Goal: Task Accomplishment & Management: Use online tool/utility

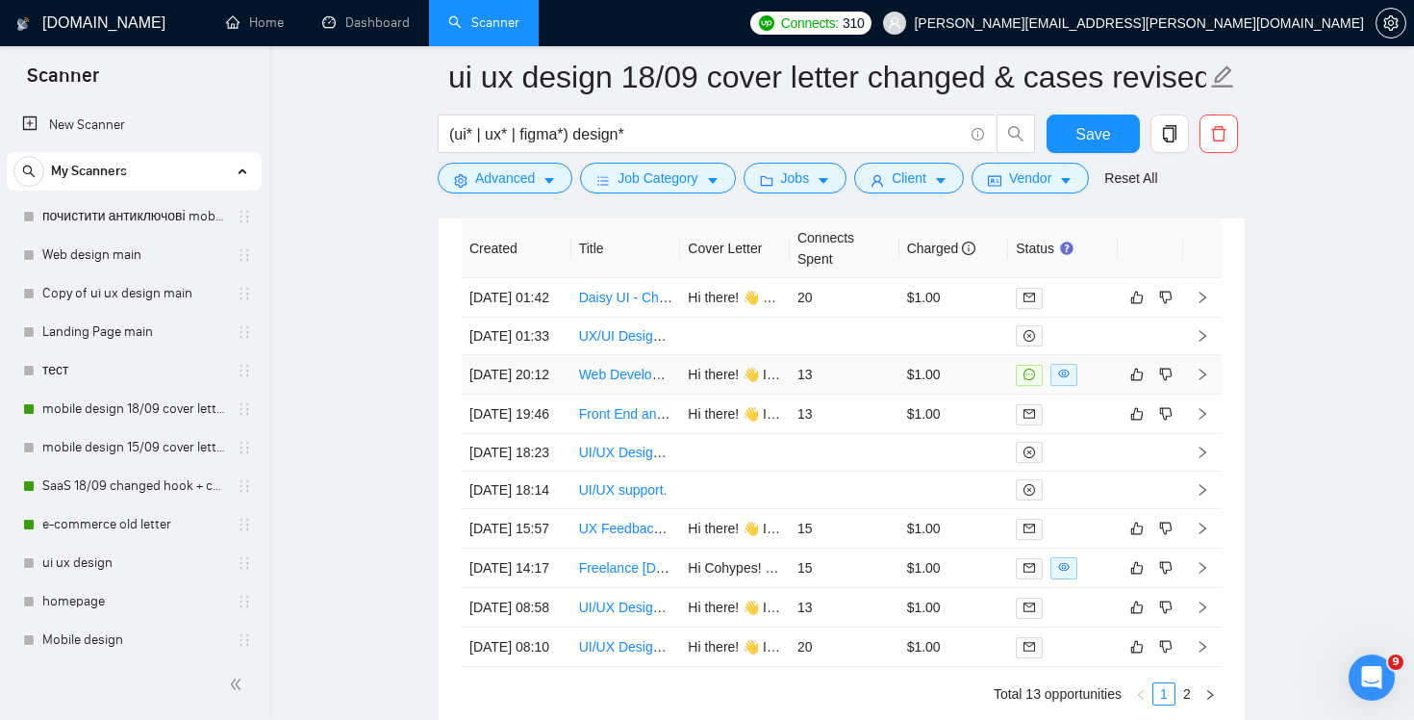
scroll to position [358, 0]
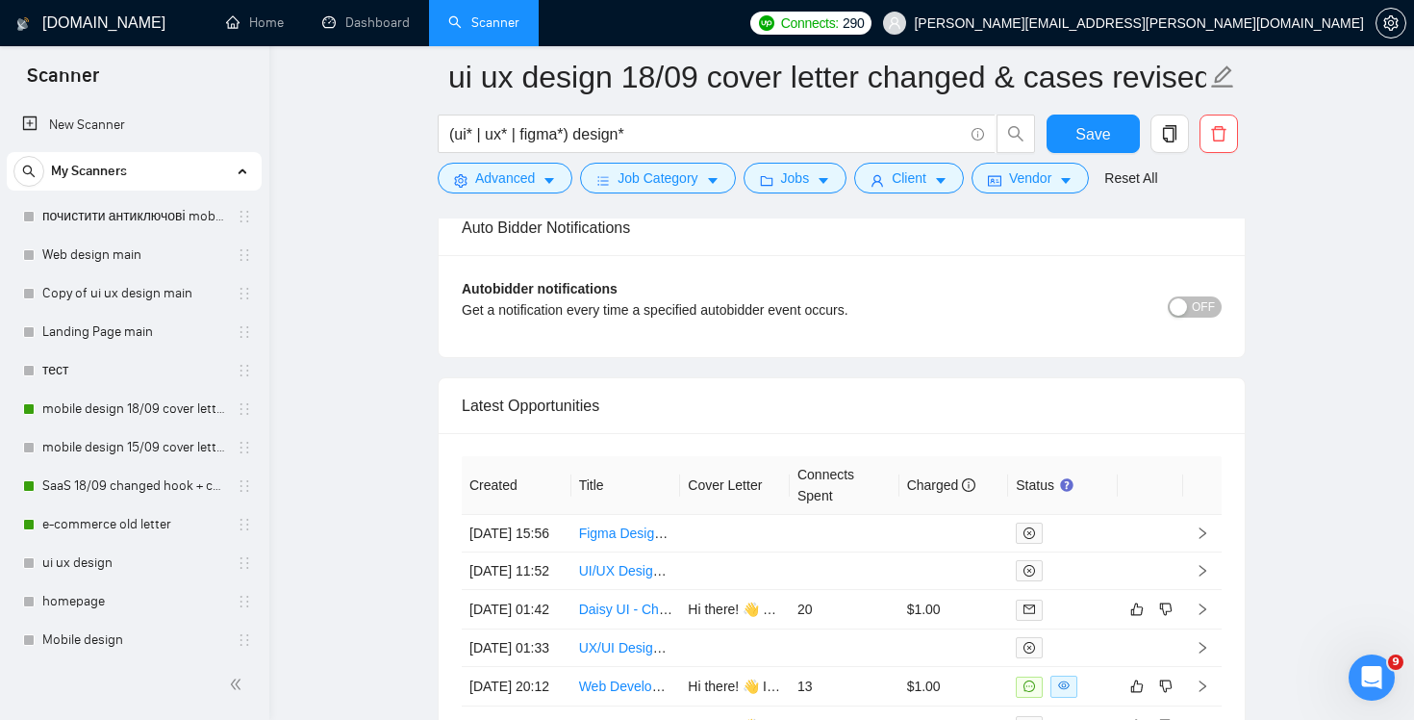
scroll to position [4763, 0]
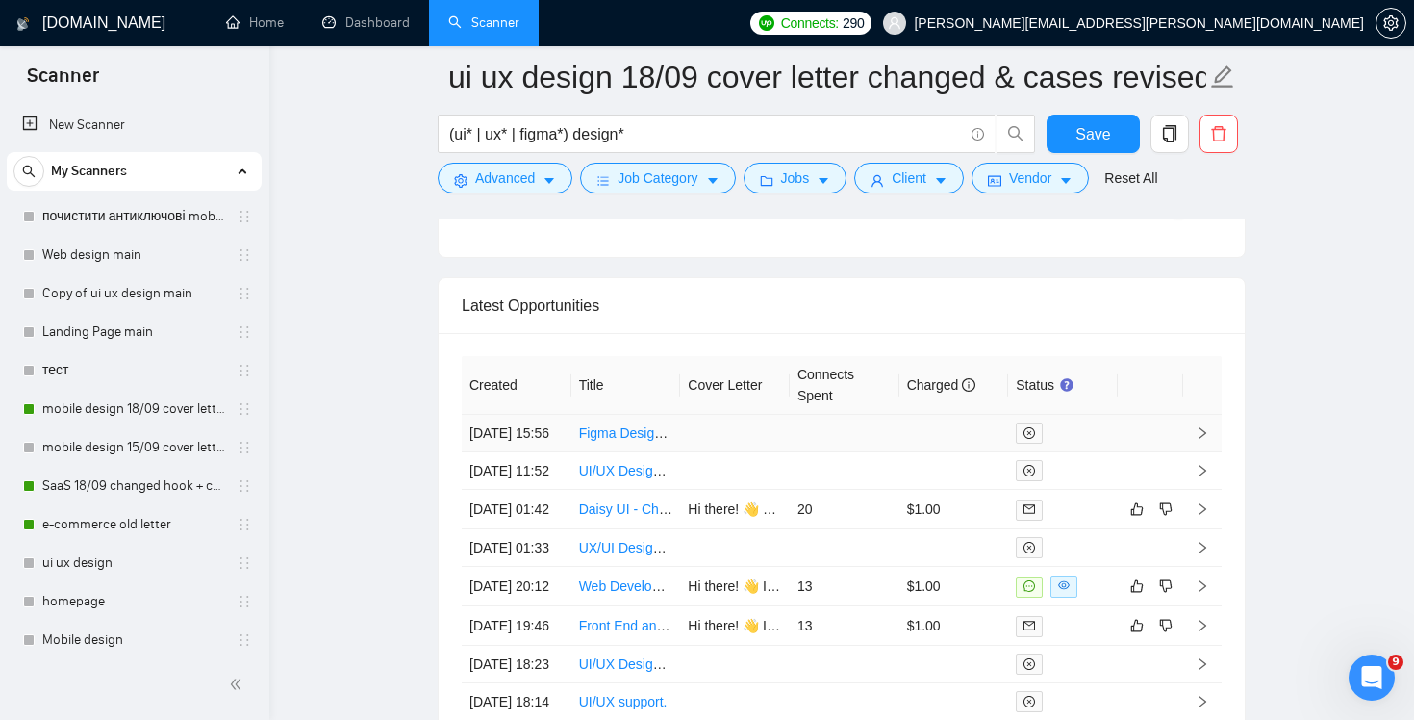
click at [827, 433] on td at bounding box center [845, 434] width 110 height 38
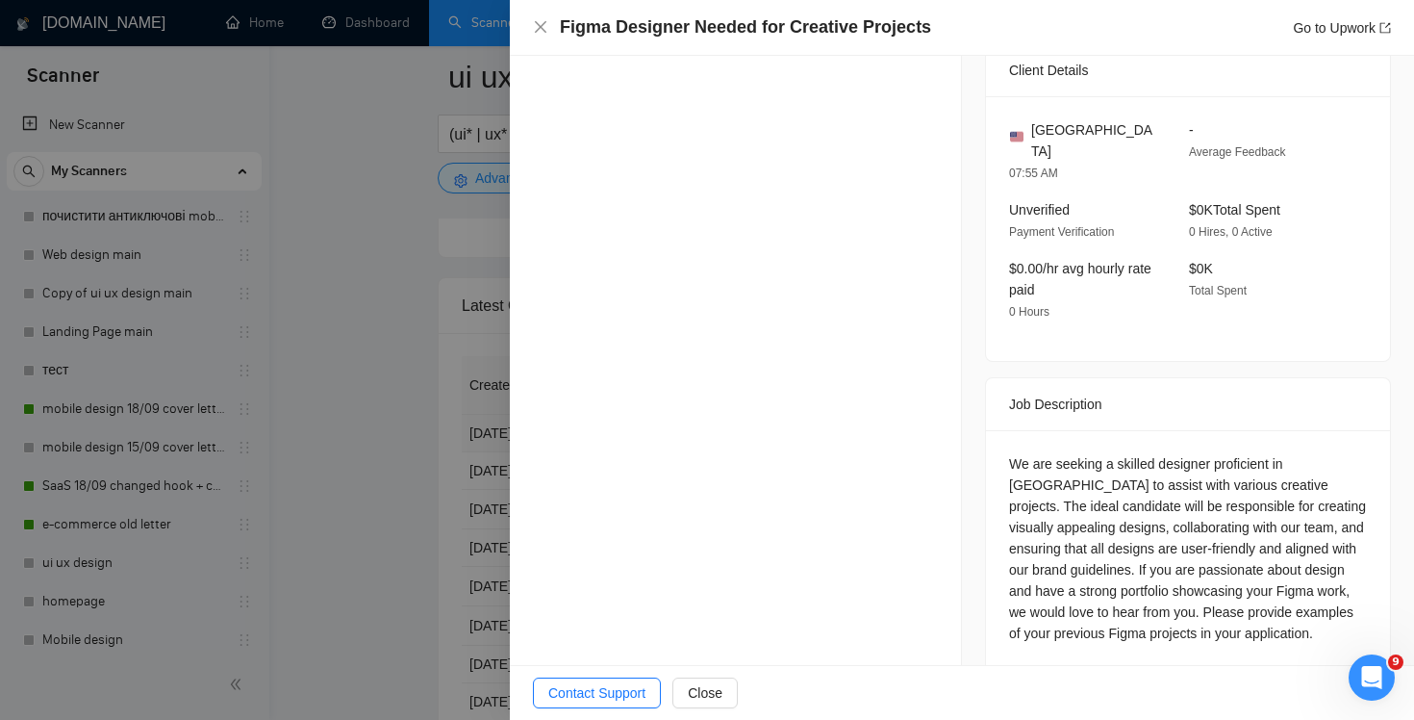
scroll to position [609, 0]
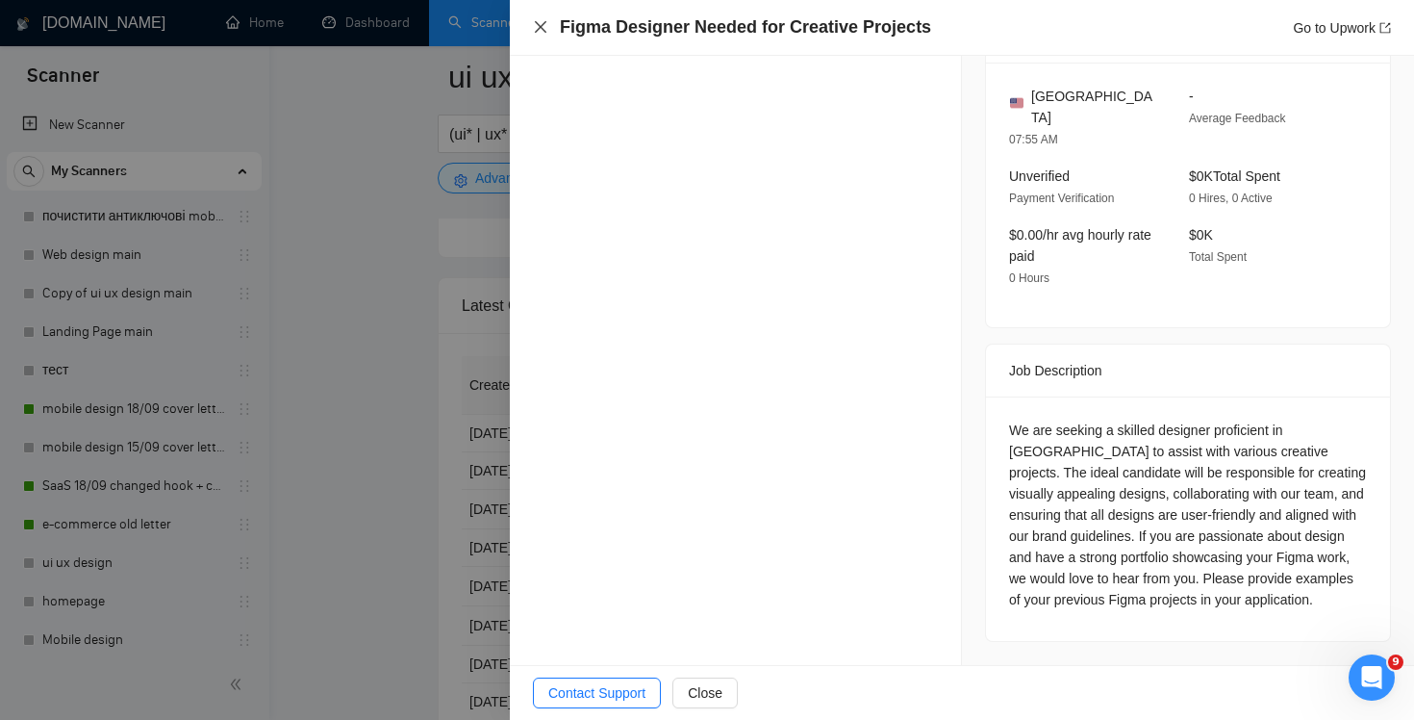
click at [542, 19] on icon "close" at bounding box center [540, 26] width 15 height 15
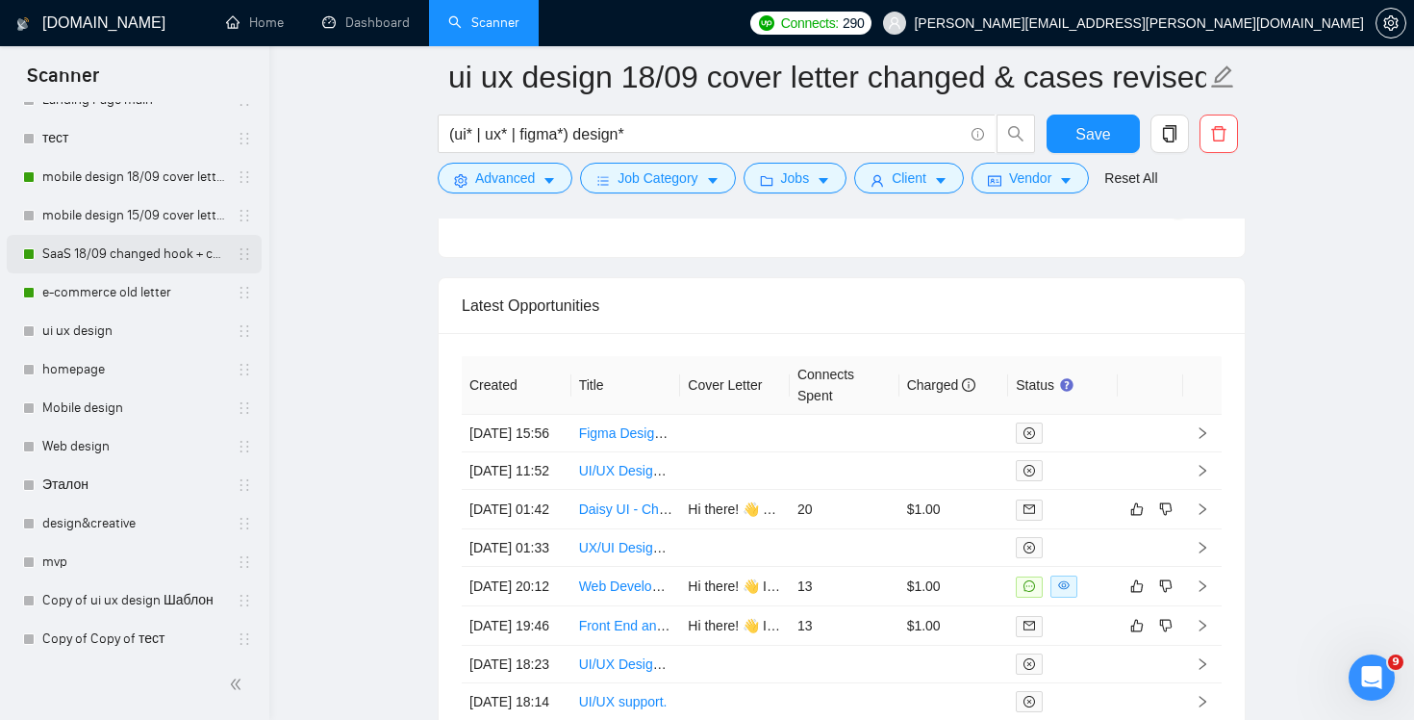
scroll to position [213, 0]
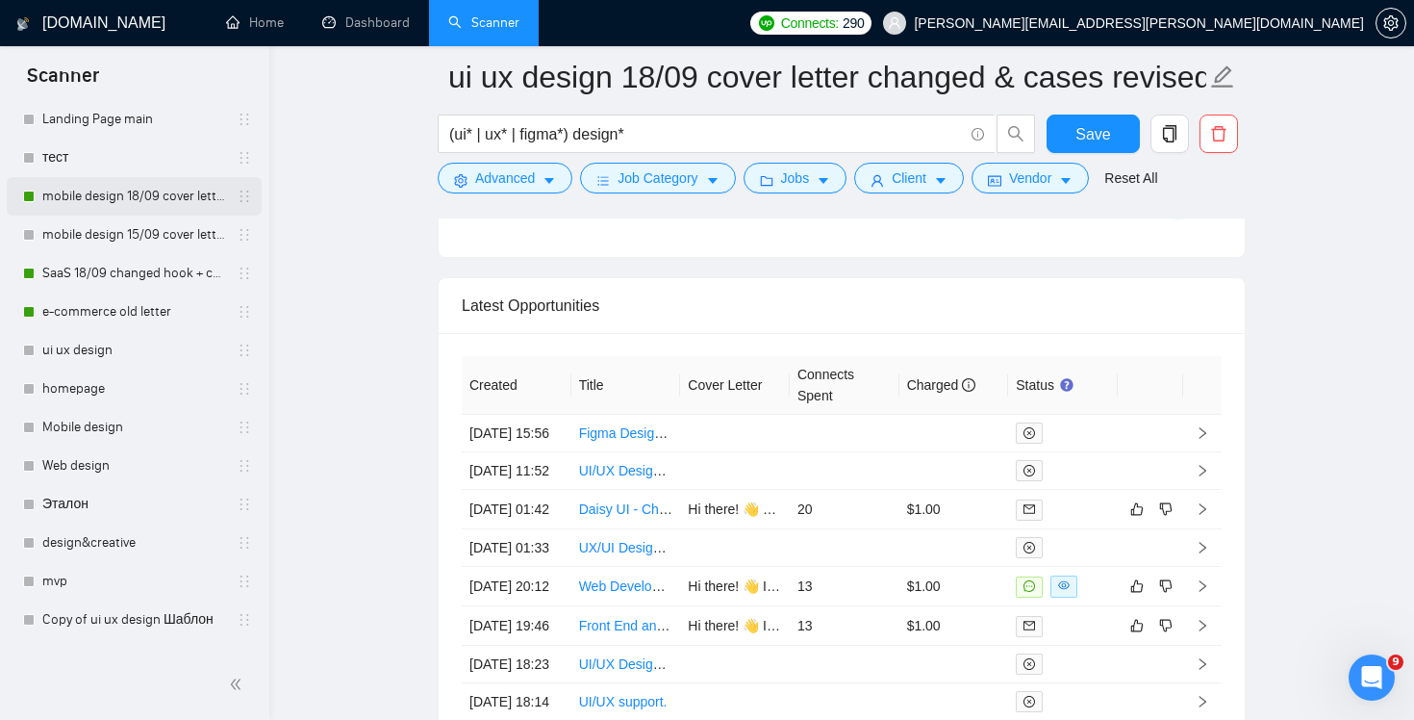
click at [112, 189] on link "mobile design 18/09 cover letter another first part" at bounding box center [133, 196] width 183 height 38
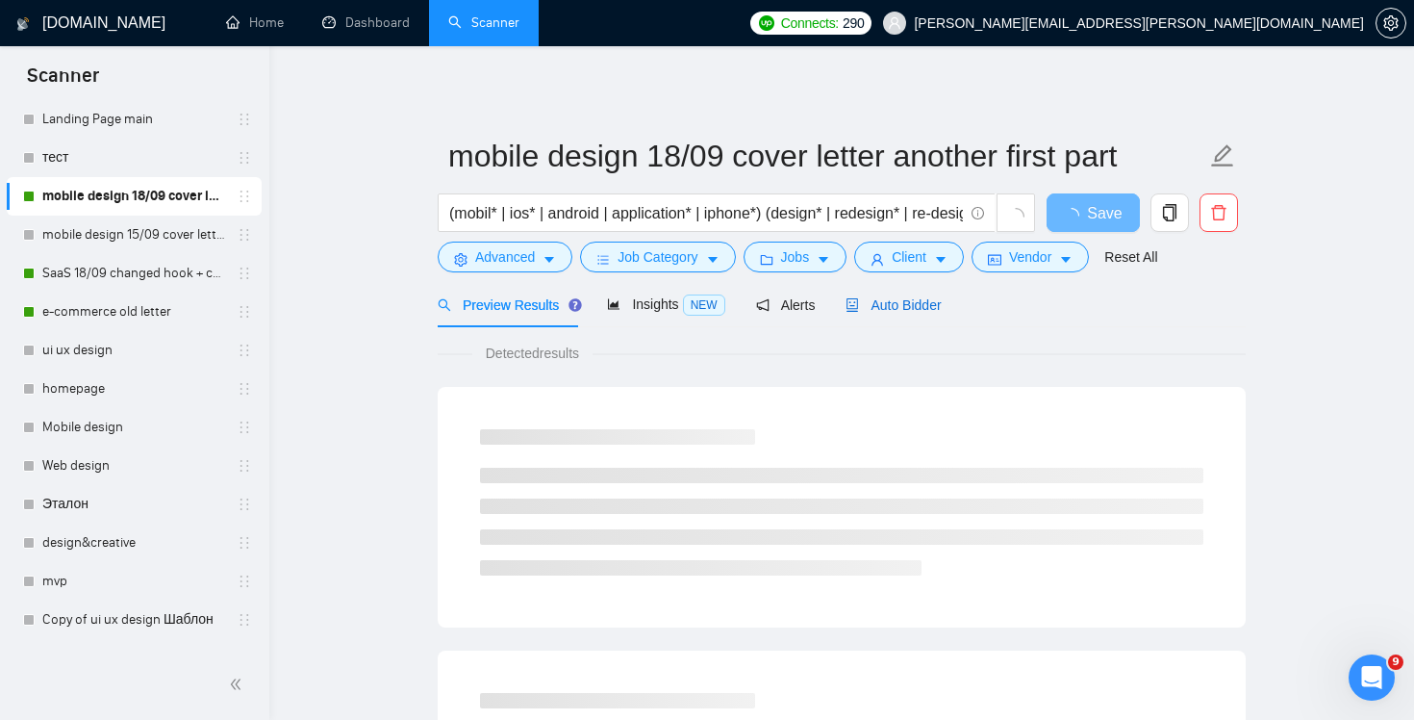
click at [911, 311] on span "Auto Bidder" at bounding box center [893, 304] width 95 height 15
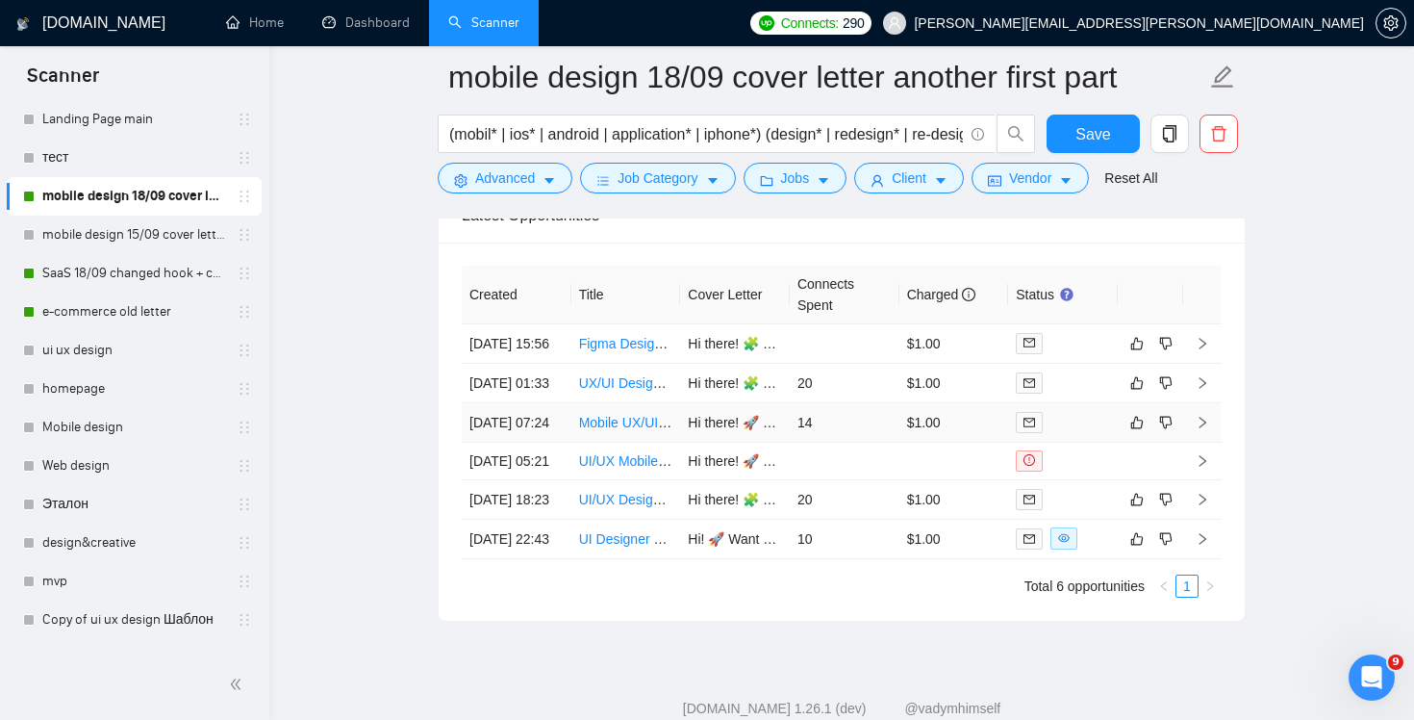
scroll to position [4727, 0]
